Goal: Information Seeking & Learning: Understand process/instructions

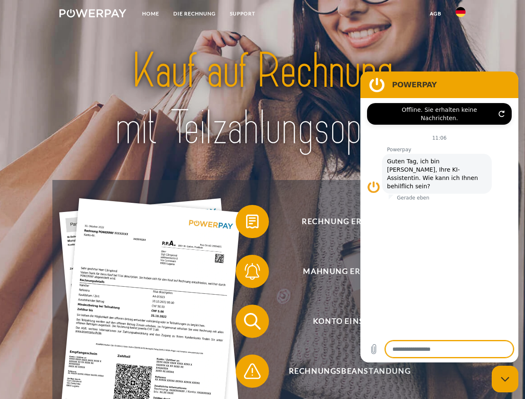
click at [93, 15] on img at bounding box center [92, 13] width 67 height 8
click at [461, 15] on img at bounding box center [461, 12] width 10 height 10
click at [435, 14] on link "agb" at bounding box center [436, 13] width 26 height 15
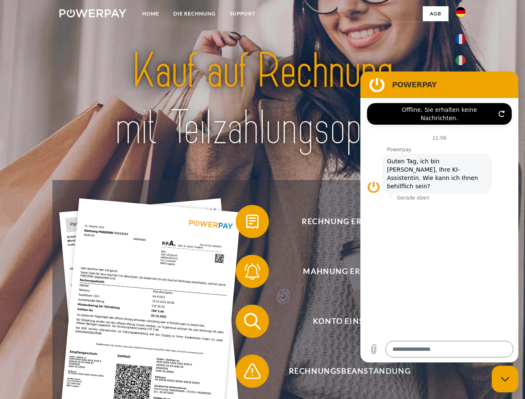
click at [246, 223] on span at bounding box center [240, 222] width 42 height 42
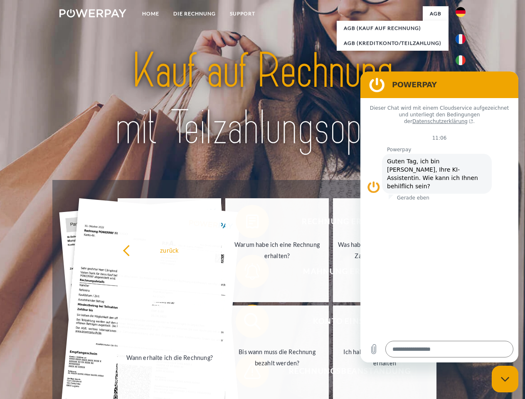
click at [246, 273] on link "Warum habe ich eine Rechnung erhalten?" at bounding box center [277, 250] width 104 height 104
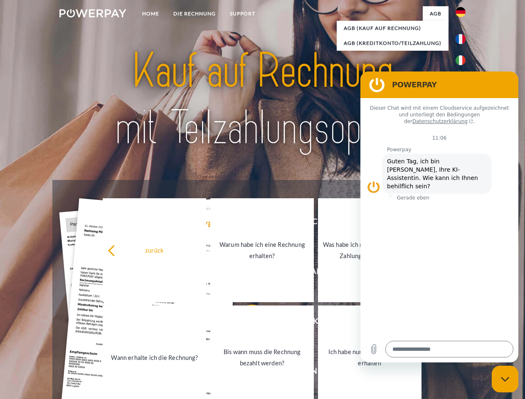
click at [246, 323] on div "Rechnung erhalten? Mahnung erhalten? Konto einsehen" at bounding box center [262, 346] width 420 height 333
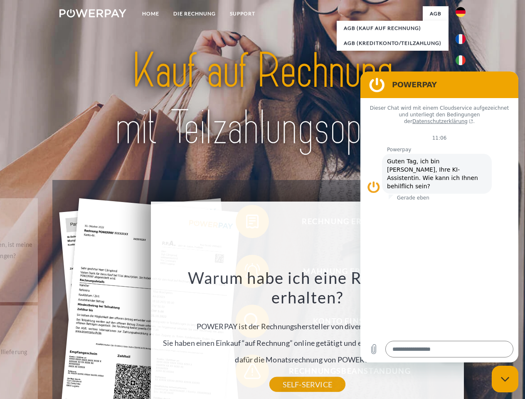
click at [246, 373] on div "Warum habe ich eine Rechnung erhalten? POWERPAY ist der Rechnungshersteller von…" at bounding box center [307, 326] width 304 height 117
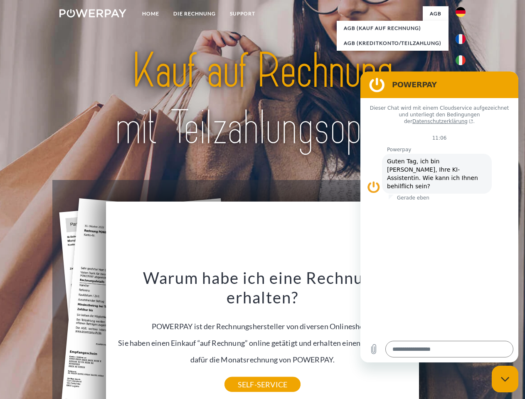
click at [505, 379] on icon "Messaging-Fenster schließen" at bounding box center [505, 379] width 9 height 5
type textarea "*"
